Goal: Task Accomplishment & Management: Manage account settings

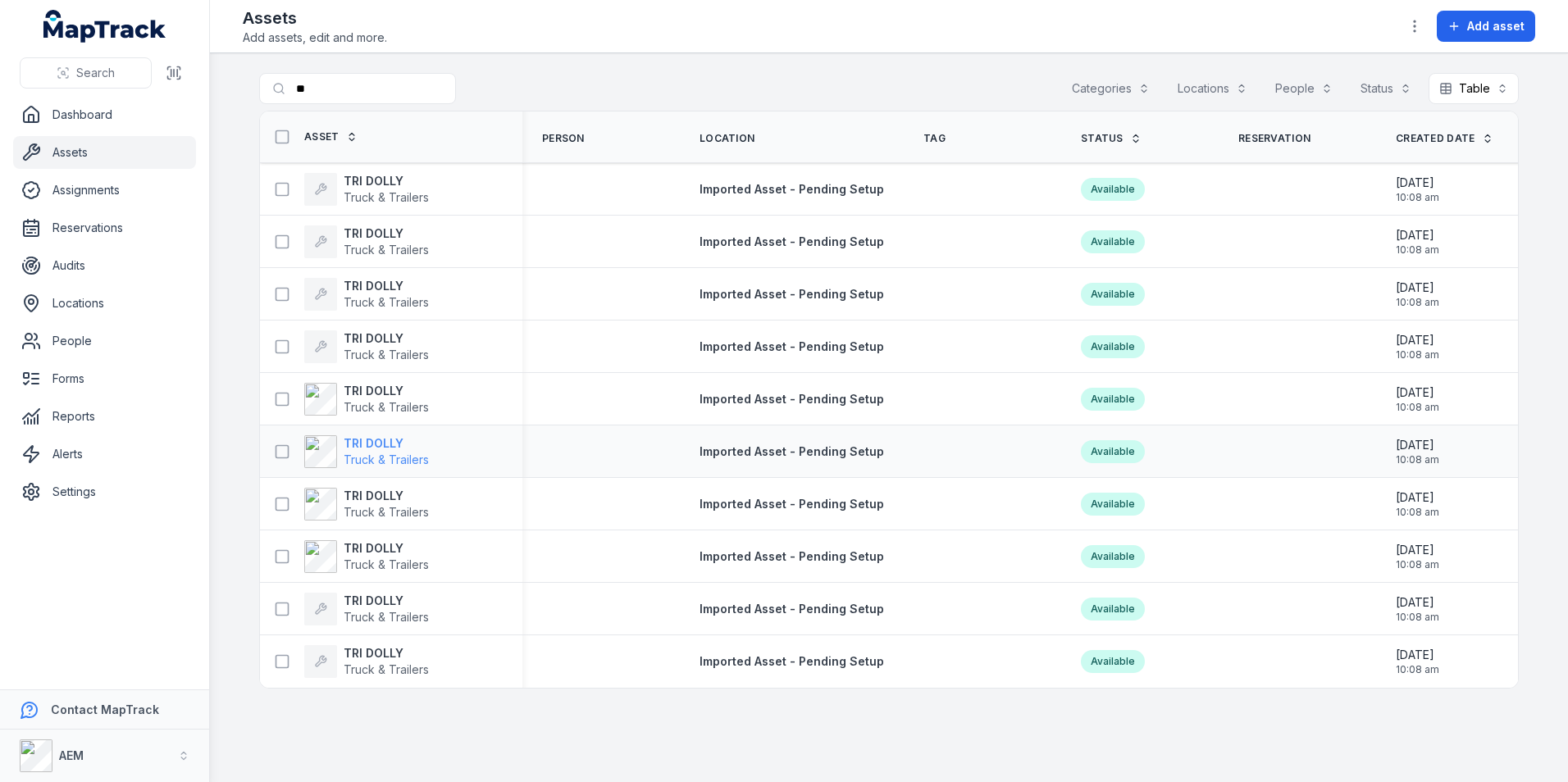
click at [392, 440] on strong "TRI DOLLY" at bounding box center [386, 443] width 85 height 16
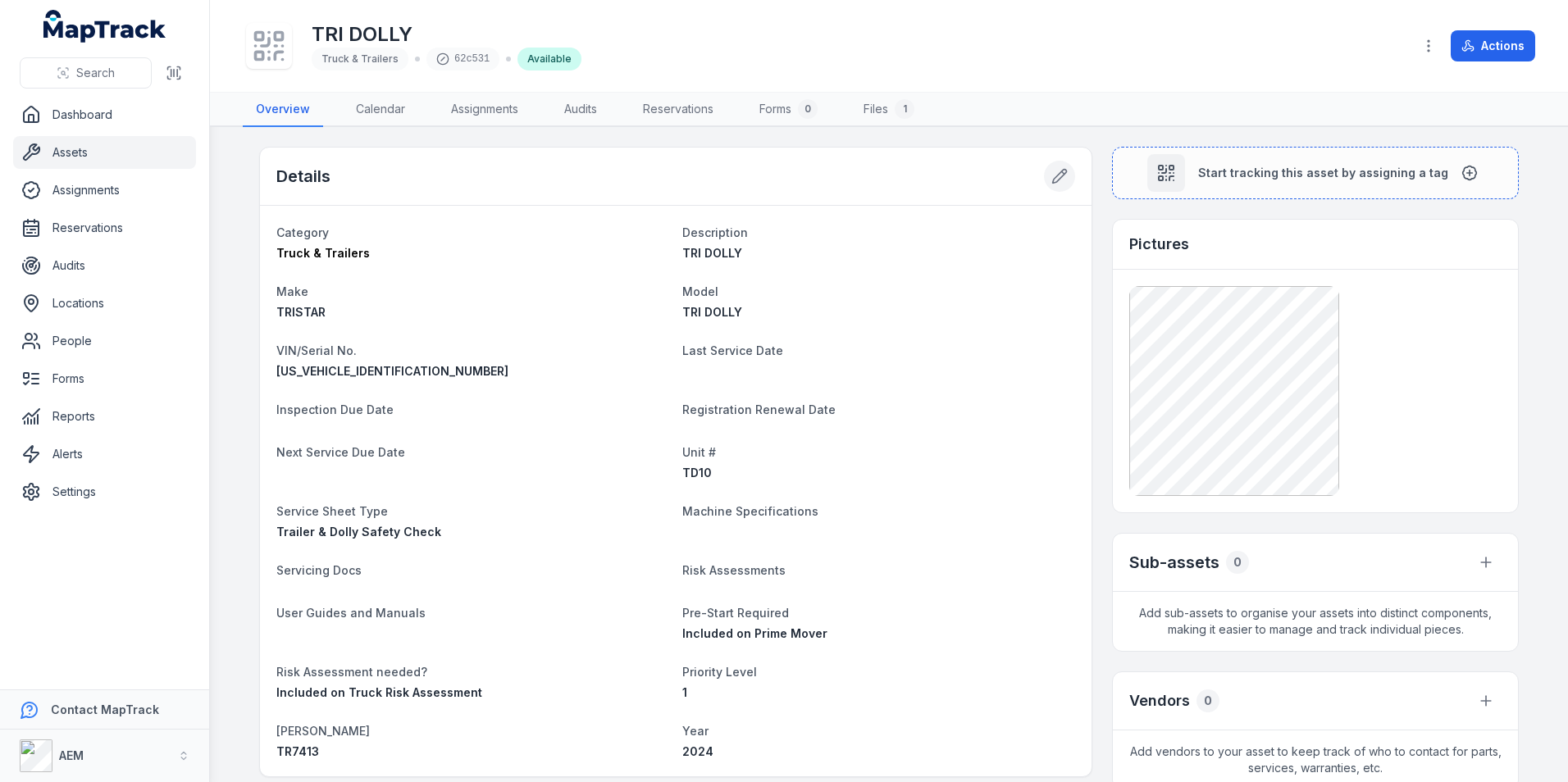
click at [1059, 179] on icon at bounding box center [1059, 176] width 16 height 16
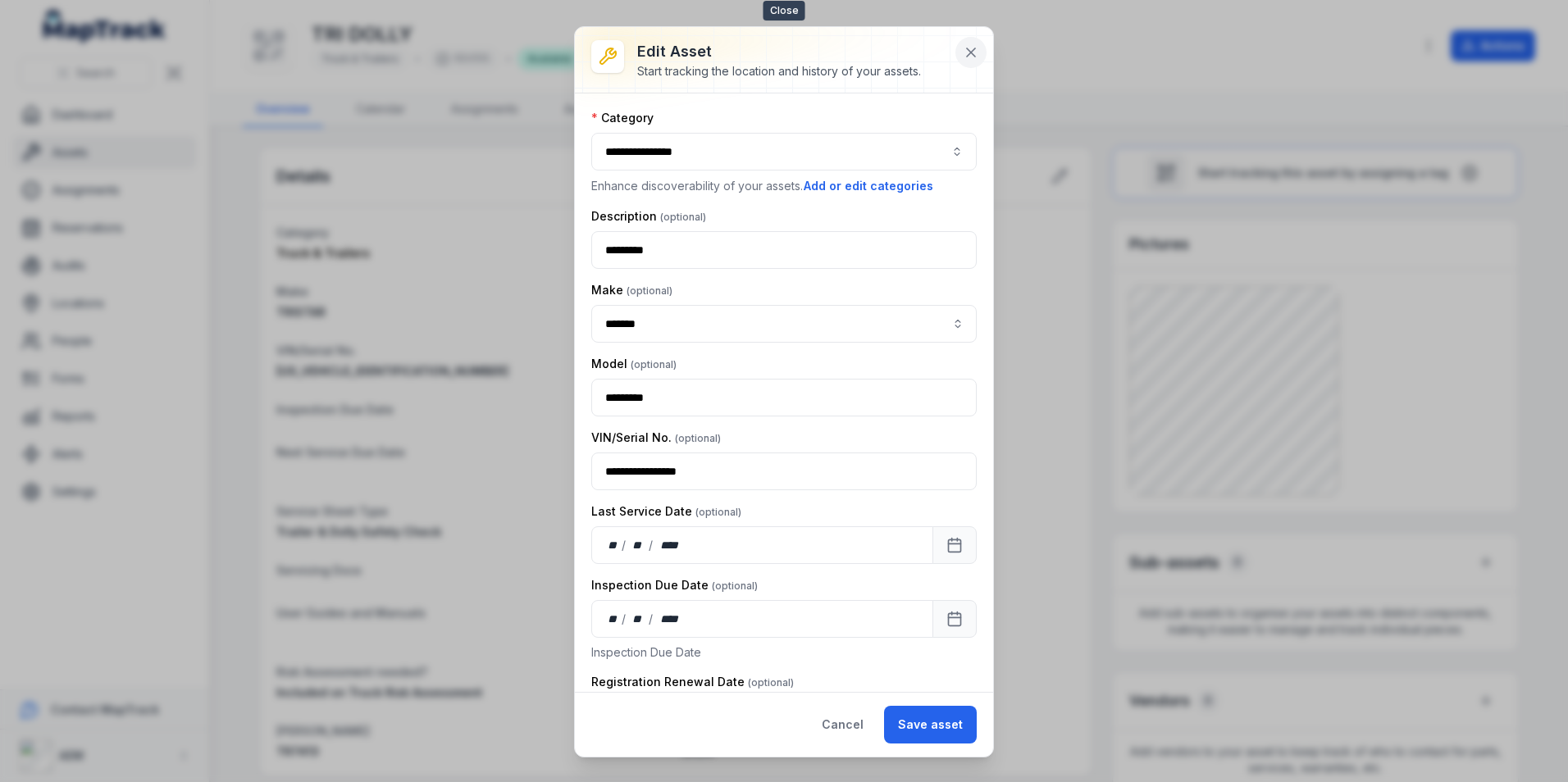
click at [966, 56] on icon at bounding box center [971, 52] width 16 height 16
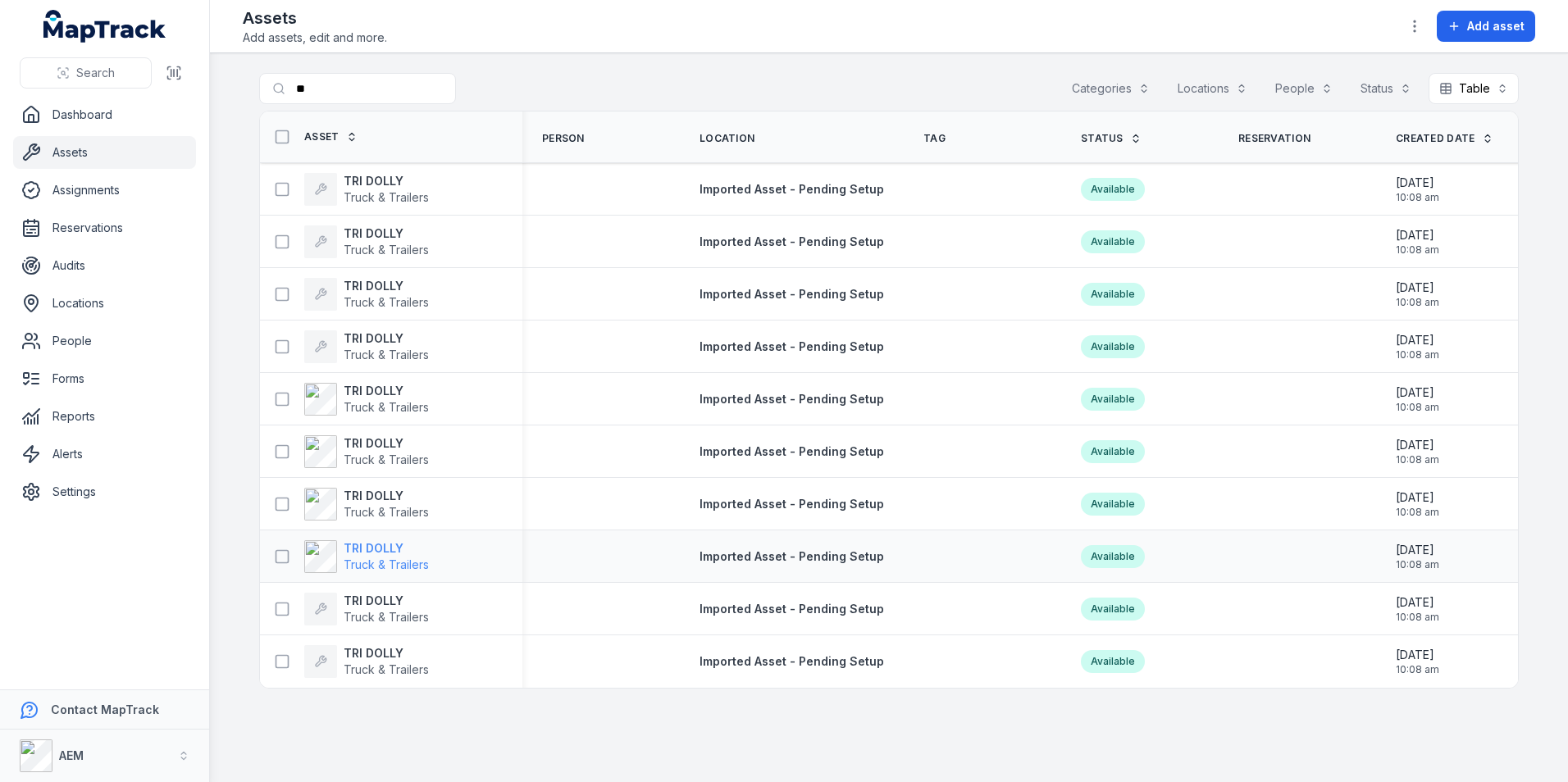
click at [367, 542] on strong "TRI DOLLY" at bounding box center [386, 548] width 85 height 16
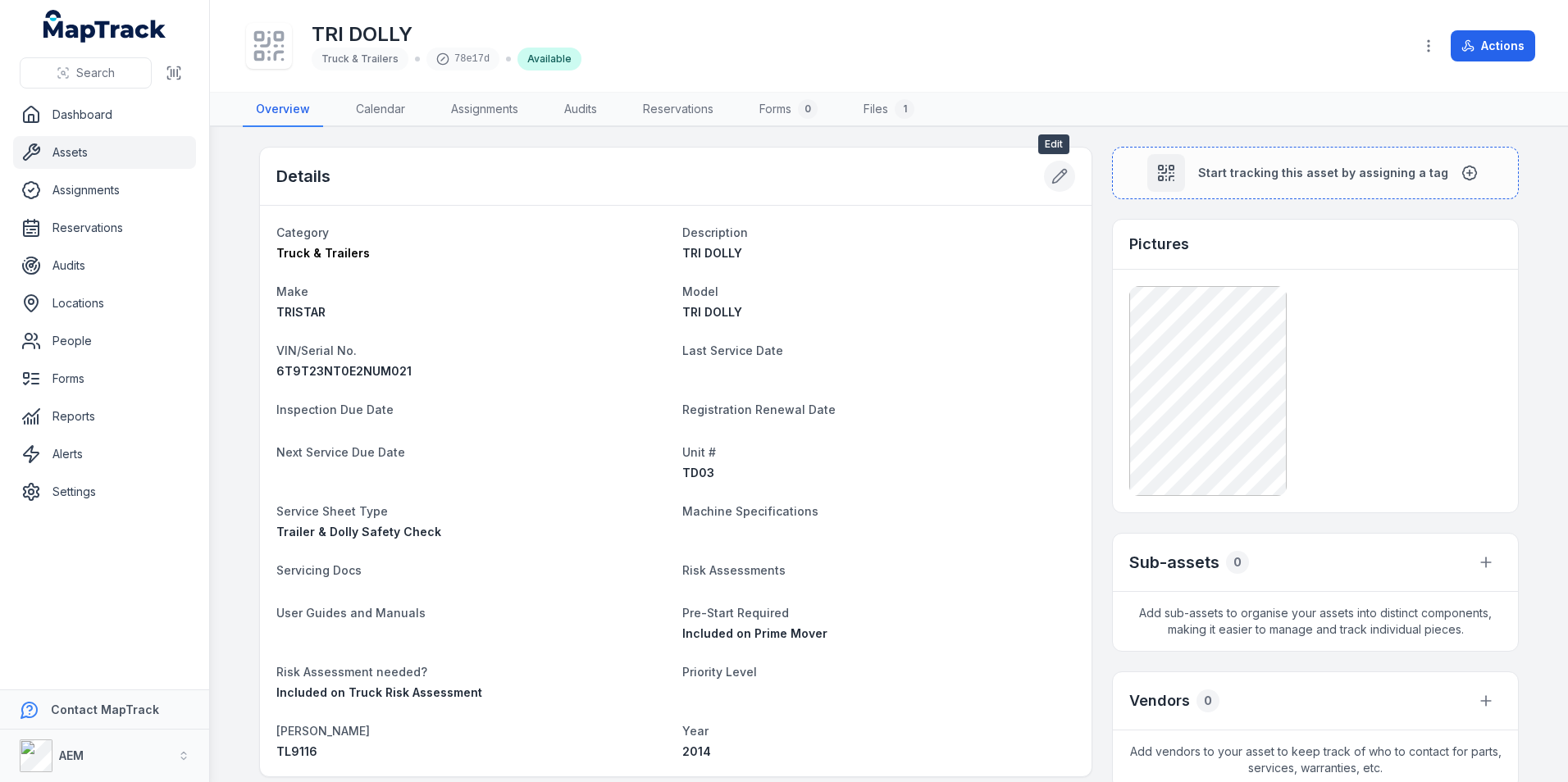
click at [1063, 176] on button at bounding box center [1060, 176] width 31 height 31
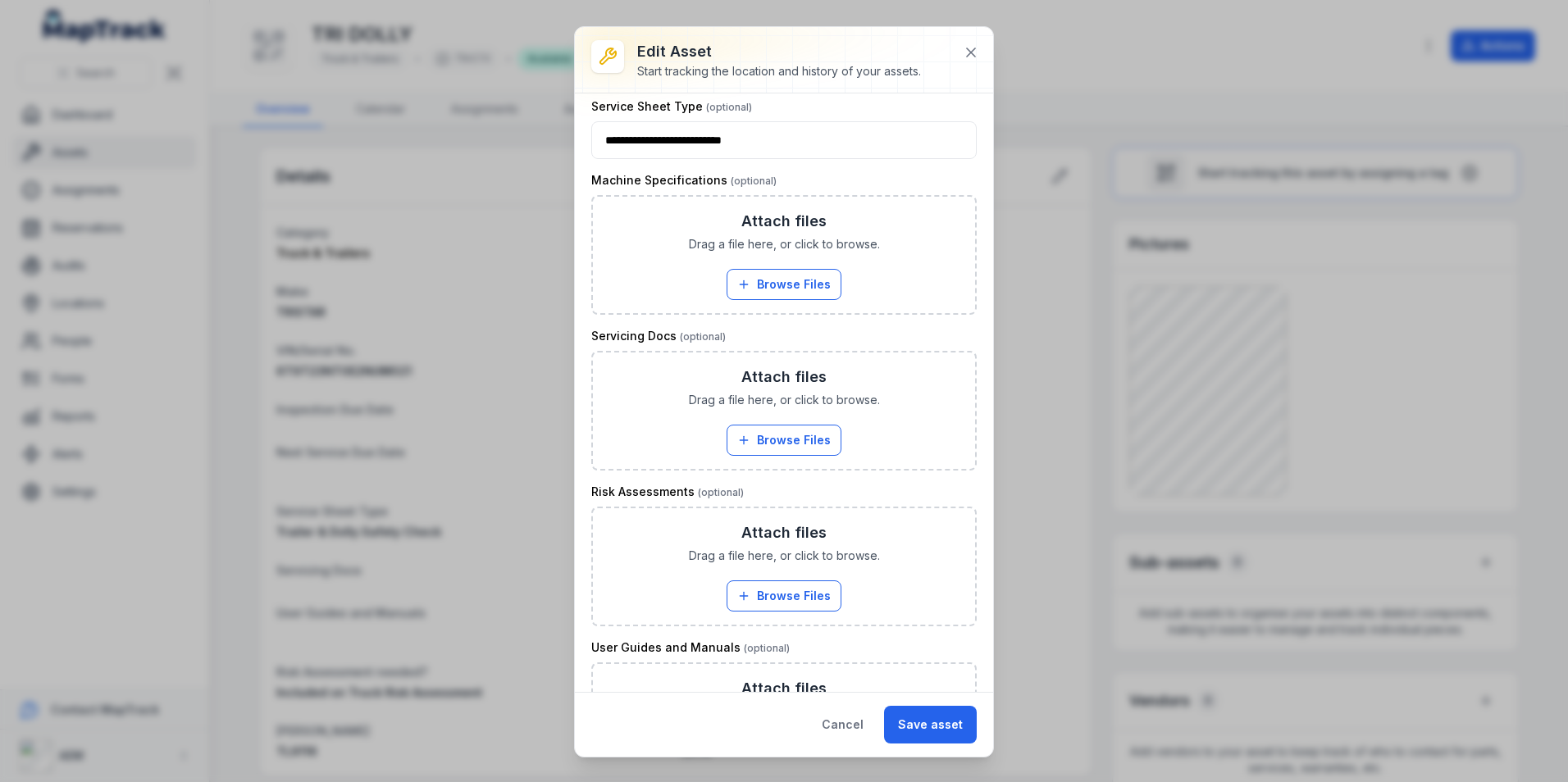
scroll to position [902, 0]
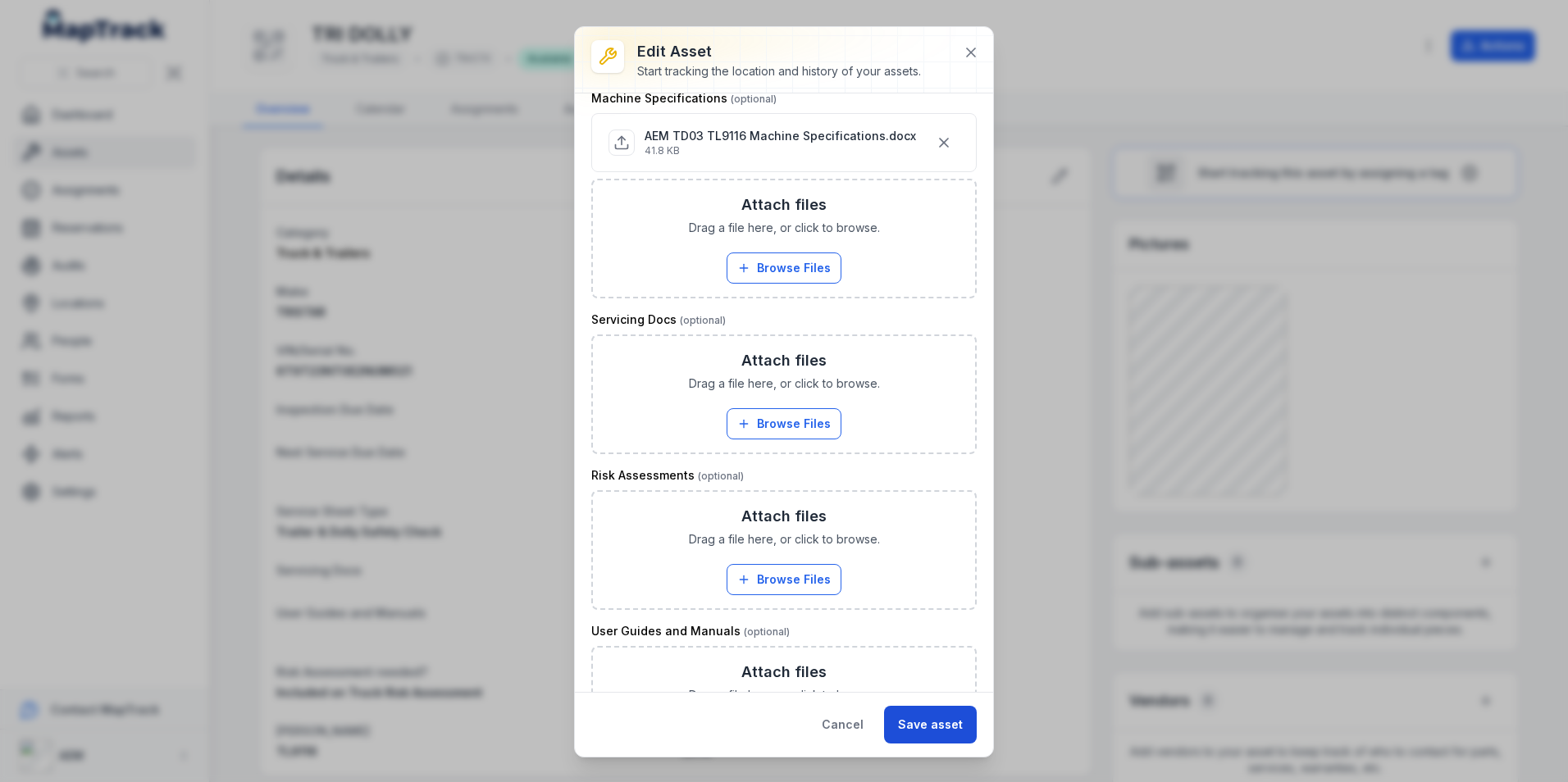
click at [920, 721] on button "Save asset" at bounding box center [930, 724] width 93 height 38
